Goal: Information Seeking & Learning: Learn about a topic

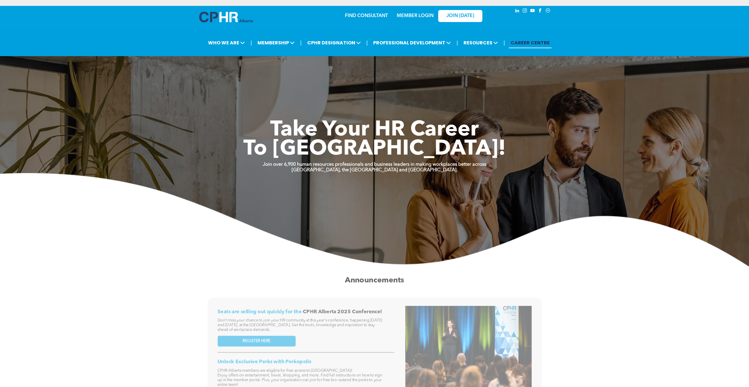
click at [411, 14] on link "MEMBER LOGIN" at bounding box center [415, 16] width 37 height 5
click at [431, 6] on div "JOIN [DATE]" at bounding box center [456, 15] width 54 height 19
click at [426, 14] on link "MEMBER LOGIN" at bounding box center [415, 16] width 37 height 5
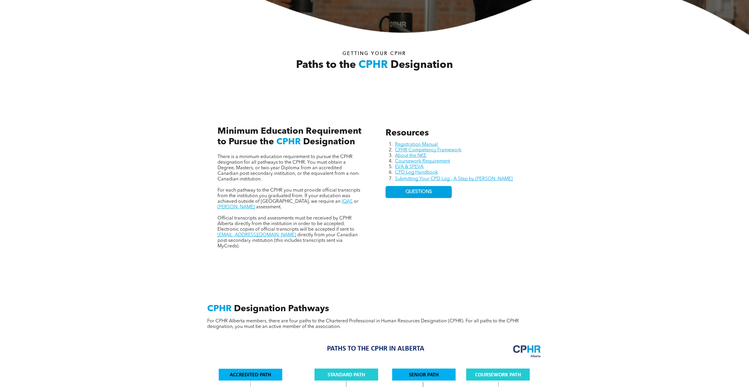
scroll to position [206, 0]
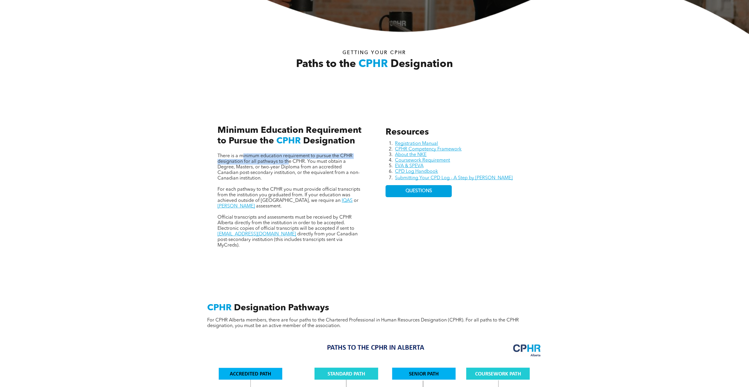
drag, startPoint x: 244, startPoint y: 151, endPoint x: 289, endPoint y: 154, distance: 45.1
click at [289, 154] on span "There is a minimum education requirement to pursue the CPHR designation for all…" at bounding box center [288, 167] width 142 height 27
click at [287, 157] on span "There is a minimum education requirement to pursue the CPHR designation for all…" at bounding box center [288, 167] width 142 height 27
drag, startPoint x: 274, startPoint y: 161, endPoint x: 297, endPoint y: 167, distance: 23.6
click at [297, 167] on span "There is a minimum education requirement to pursue the CPHR designation for all…" at bounding box center [288, 167] width 142 height 27
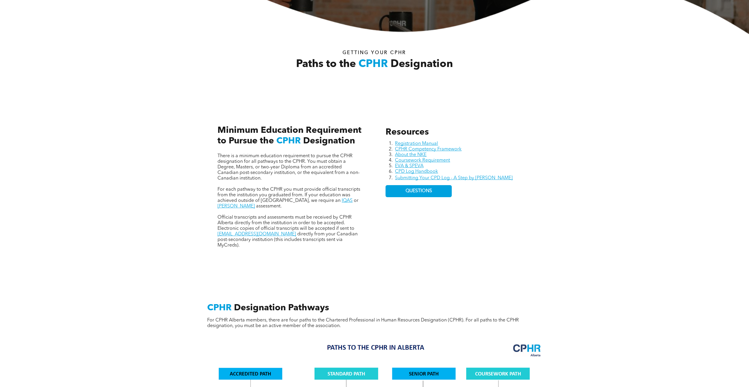
click at [273, 174] on p "There is a minimum education requirement to pursue the CPHR designation for all…" at bounding box center [290, 168] width 146 height 28
drag, startPoint x: 274, startPoint y: 185, endPoint x: 312, endPoint y: 185, distance: 38.0
click at [312, 187] on span "For each pathway to the CPHR you must provide official transcripts from the ins…" at bounding box center [288, 195] width 143 height 16
click at [309, 187] on span "For each pathway to the CPHR you must provide official transcripts from the ins…" at bounding box center [288, 195] width 143 height 16
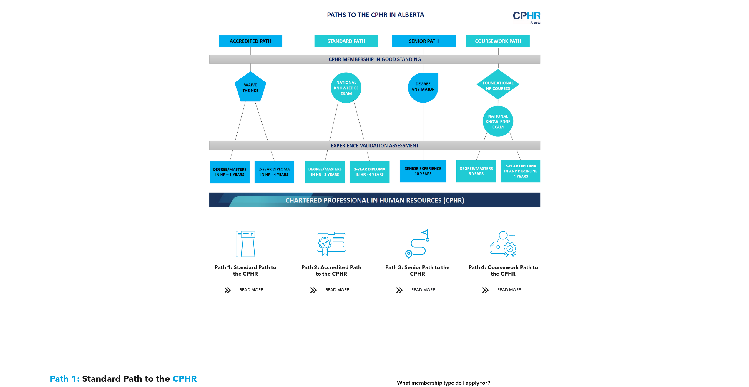
scroll to position [559, 0]
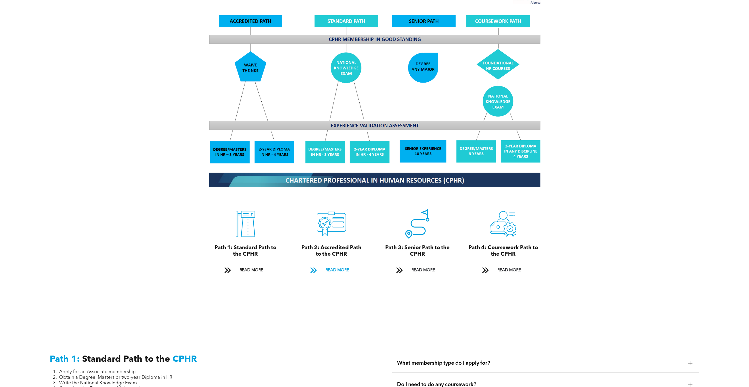
click at [339, 265] on span "READ MORE" at bounding box center [337, 270] width 28 height 11
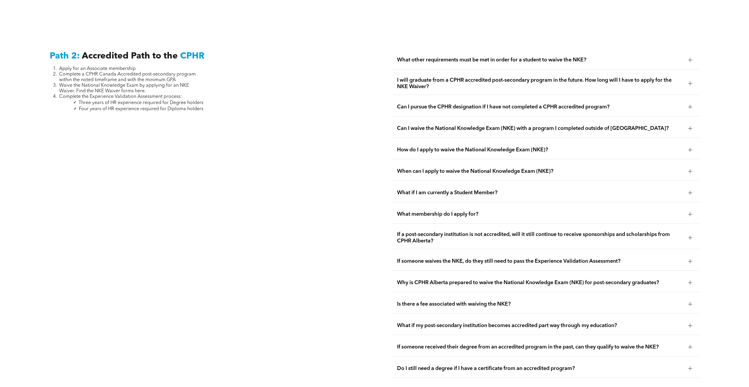
scroll to position [1018, 0]
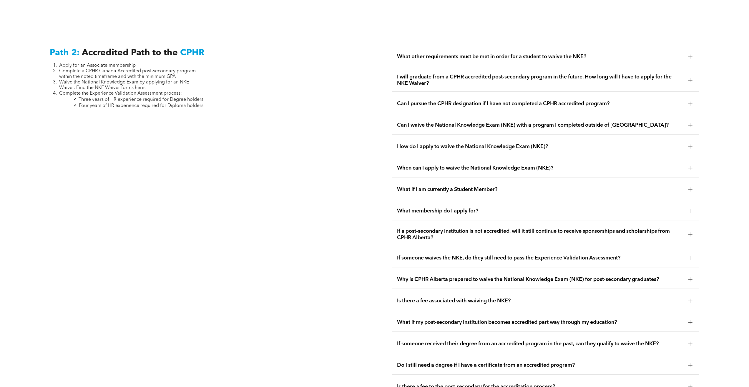
click at [471, 95] on div "Can I pursue the CPHR designation if I have not completed a CPHR accredited pro…" at bounding box center [545, 104] width 307 height 19
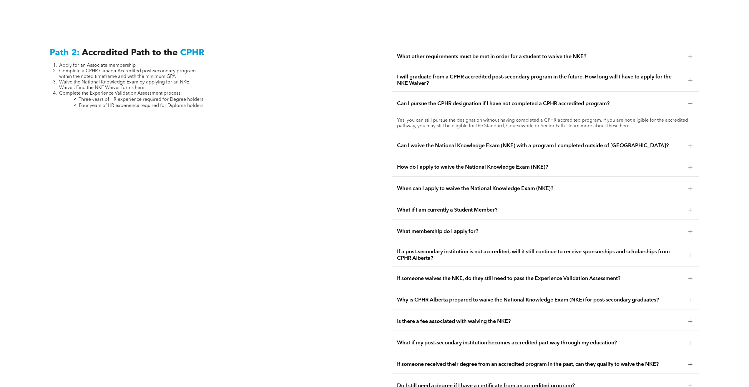
click at [493, 159] on div "How do I apply to waive the National Knowledge Exam (NKE)?" at bounding box center [545, 167] width 307 height 19
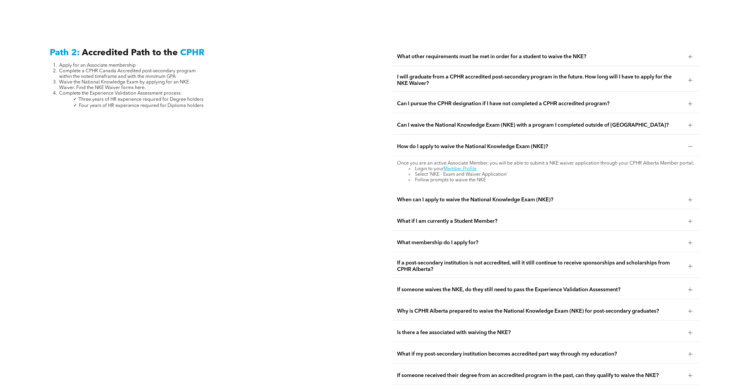
click at [480, 218] on span "What if I am currently a Student Member?" at bounding box center [540, 221] width 286 height 6
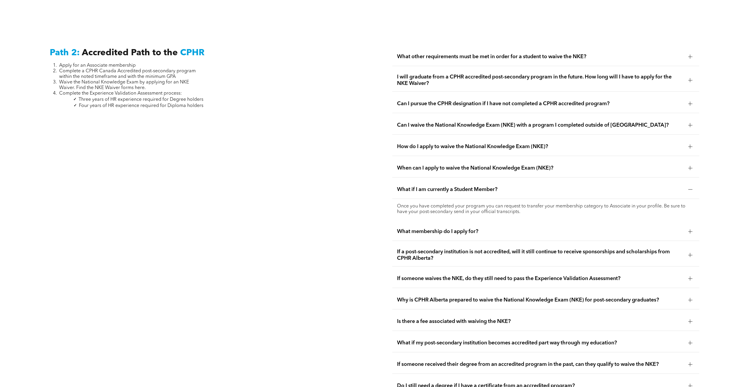
click at [494, 229] on span "What membership do I apply for?" at bounding box center [540, 232] width 286 height 6
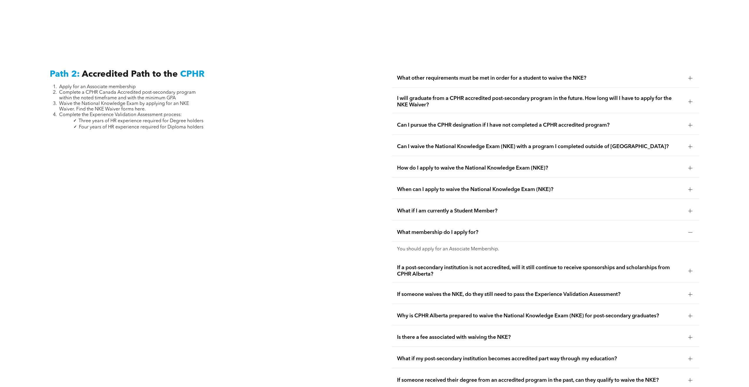
scroll to position [1047, 0]
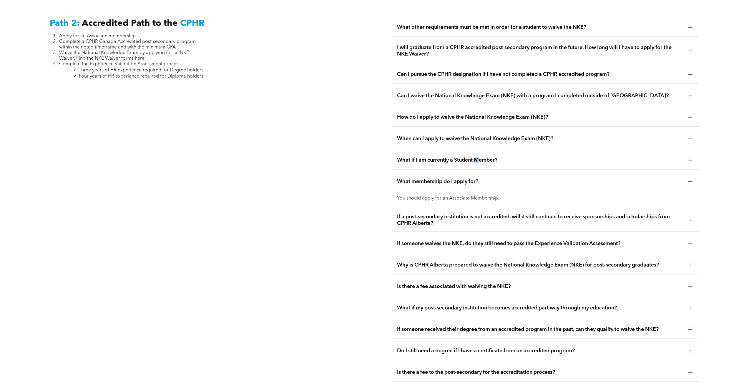
click at [478, 157] on span "What if I am currently a Student Member?" at bounding box center [540, 160] width 286 height 6
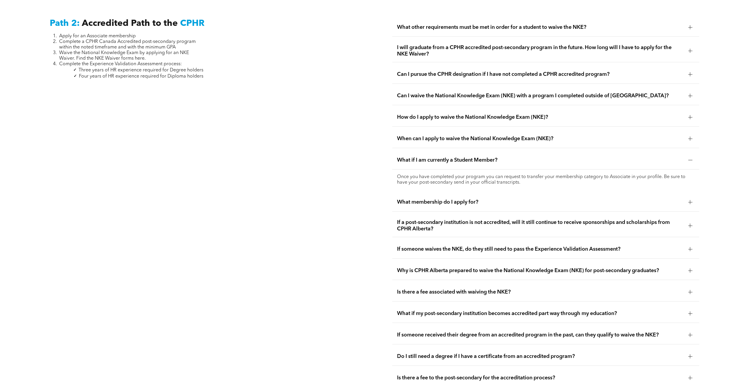
click at [381, 165] on div "Path 2: Accredited Path to the CPHR Apply for an Associate membership Complete …" at bounding box center [374, 250] width 749 height 533
